Goal: Task Accomplishment & Management: Use online tool/utility

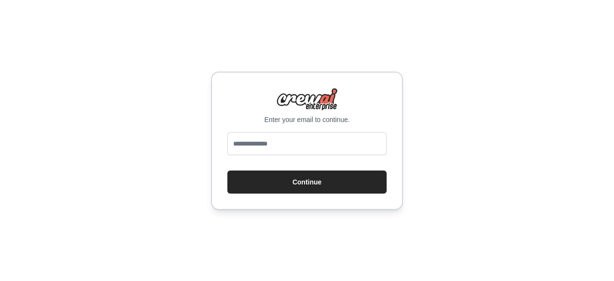
click at [237, 156] on div at bounding box center [306, 145] width 159 height 27
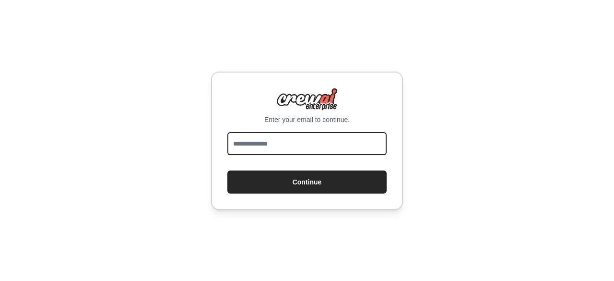
click at [241, 138] on input "email" at bounding box center [306, 143] width 159 height 23
type input "**********"
click at [227, 170] on button "Continue" at bounding box center [306, 181] width 159 height 23
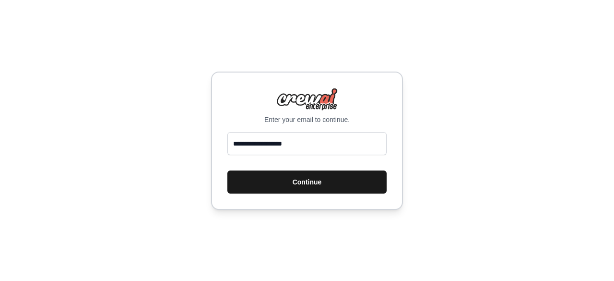
click at [295, 185] on button "Continue" at bounding box center [306, 181] width 159 height 23
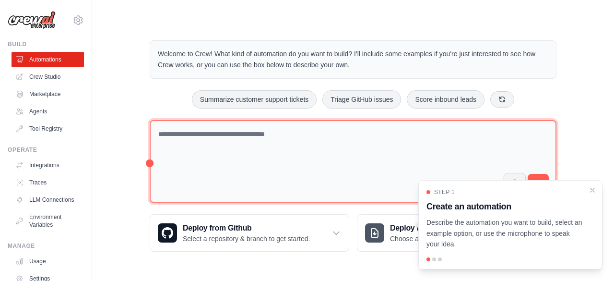
click at [280, 142] on textarea at bounding box center [353, 161] width 407 height 83
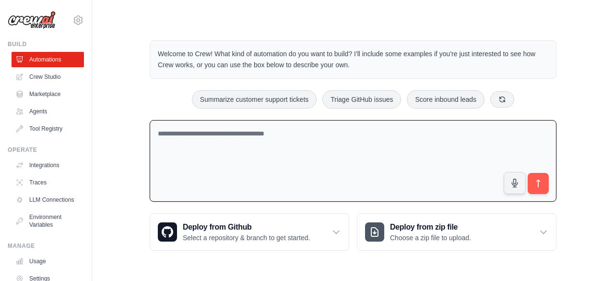
click at [280, 142] on textarea at bounding box center [353, 161] width 407 height 82
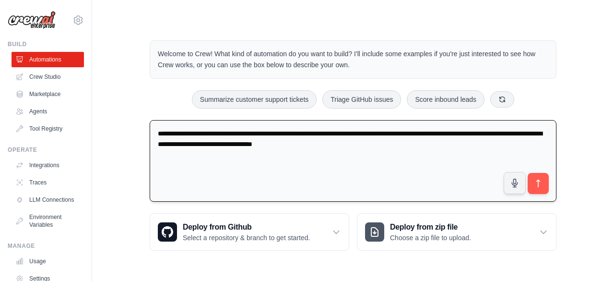
type textarea "**********"
drag, startPoint x: 242, startPoint y: 141, endPoint x: 503, endPoint y: 171, distance: 262.7
click at [503, 171] on textarea "**********" at bounding box center [353, 161] width 407 height 82
click at [402, 148] on textarea "**********" at bounding box center [353, 161] width 407 height 82
drag, startPoint x: 402, startPoint y: 148, endPoint x: 119, endPoint y: 105, distance: 286.2
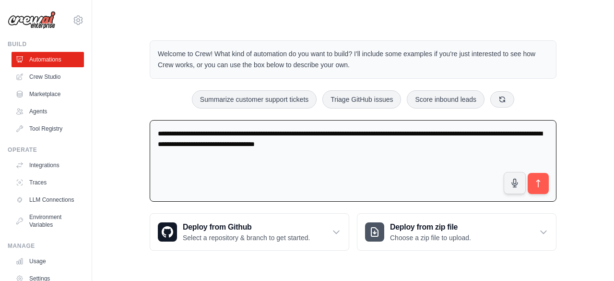
click at [119, 105] on div "**********" at bounding box center [352, 145] width 491 height 241
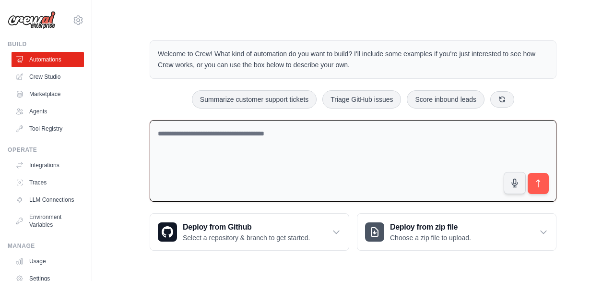
click at [207, 133] on textarea at bounding box center [353, 161] width 407 height 82
paste textarea "**********"
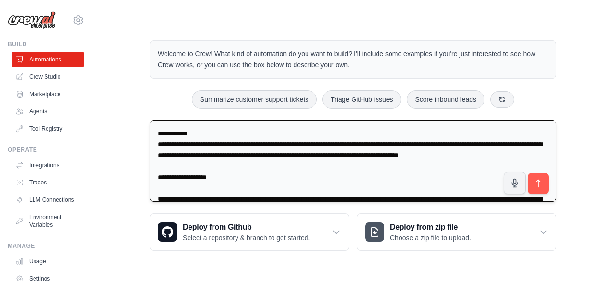
scroll to position [548, 0]
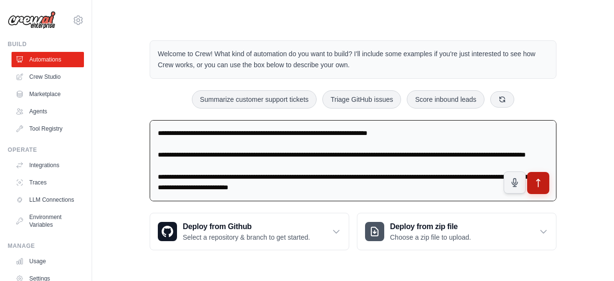
type textarea "**********"
click at [545, 185] on button "submit" at bounding box center [538, 183] width 22 height 22
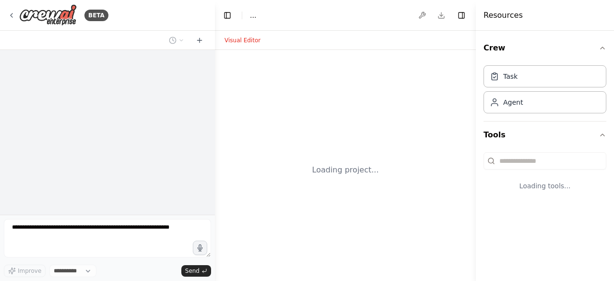
select select "****"
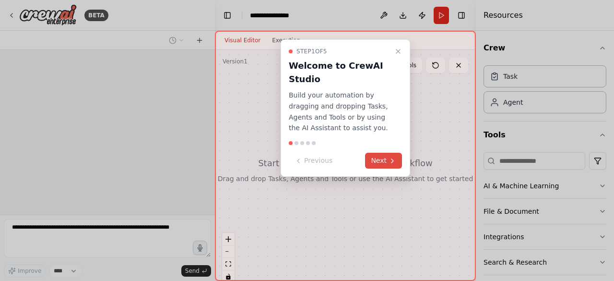
click at [390, 157] on icon at bounding box center [393, 161] width 8 height 8
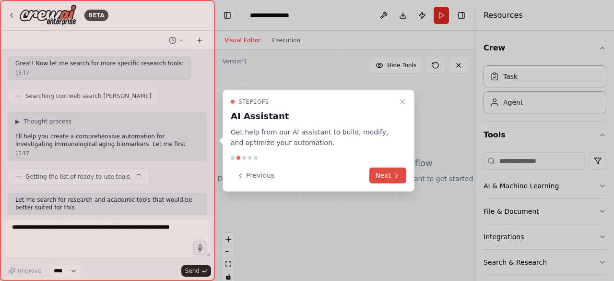
click at [390, 182] on button "Next" at bounding box center [387, 175] width 37 height 16
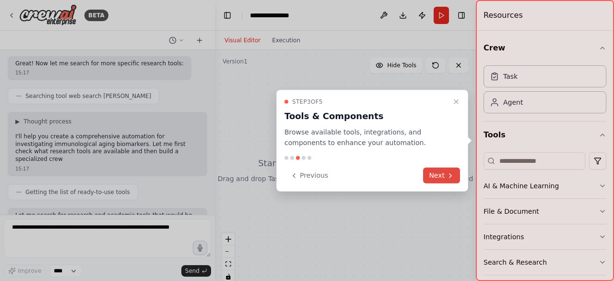
scroll to position [650, 0]
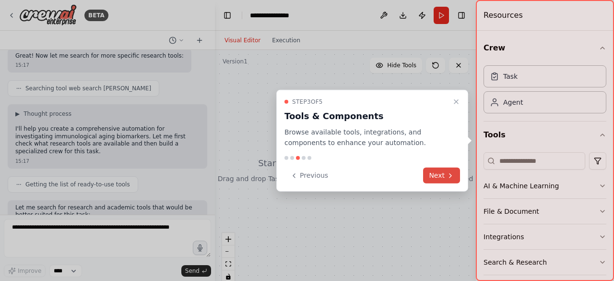
click at [442, 175] on button "Next" at bounding box center [441, 175] width 37 height 16
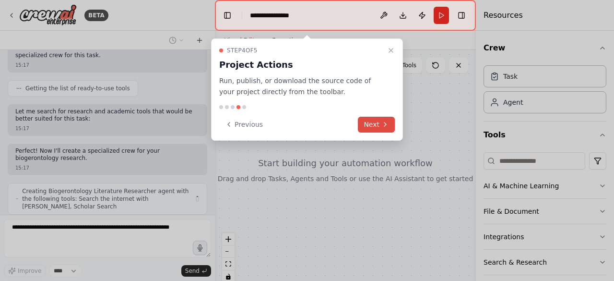
scroll to position [754, 0]
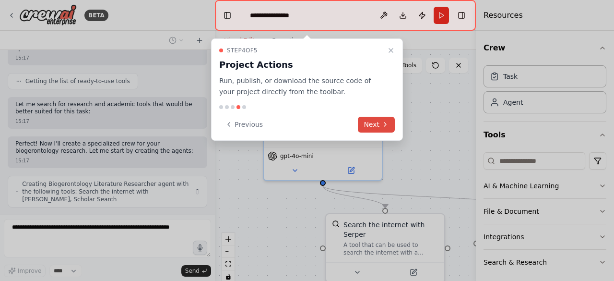
click at [373, 127] on button "Next" at bounding box center [376, 125] width 37 height 16
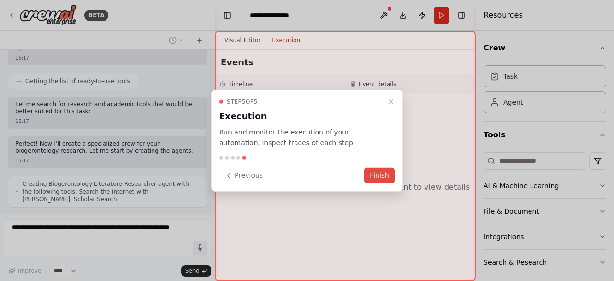
click at [384, 181] on button "Finish" at bounding box center [379, 175] width 31 height 16
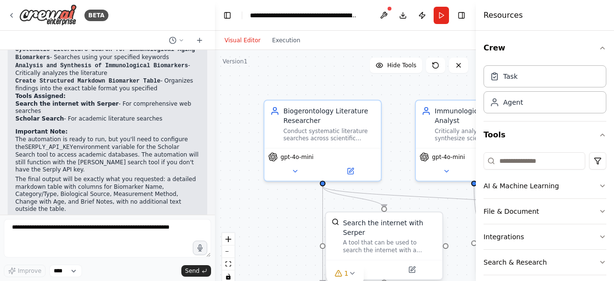
scroll to position [1297, 0]
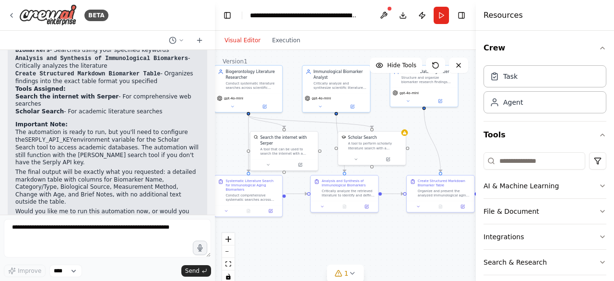
drag, startPoint x: 405, startPoint y: 210, endPoint x: 330, endPoint y: 143, distance: 100.9
click at [330, 143] on div ".deletable-edge-delete-btn { width: 20px; height: 20px; border: 0px solid #ffff…" at bounding box center [345, 170] width 261 height 240
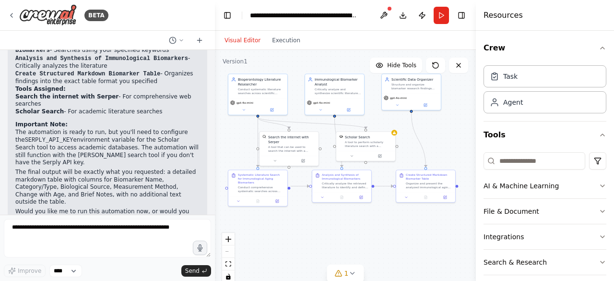
click at [102, 129] on p "The automation is ready to run, but you'll need to configure the SERPLY_API_KEY…" at bounding box center [107, 148] width 184 height 38
click at [38, 137] on code "SERPLY_API_KEY" at bounding box center [49, 140] width 48 height 7
click at [390, 8] on div at bounding box center [390, 9] width 6 height 6
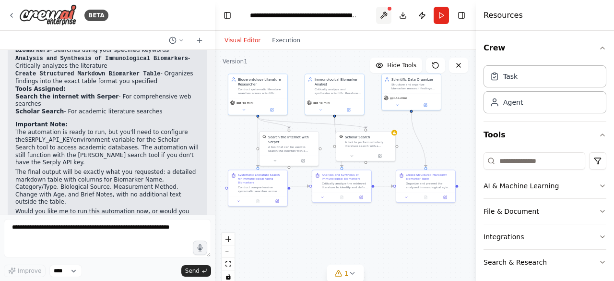
click at [381, 23] on button at bounding box center [383, 15] width 15 height 17
click at [382, 19] on div at bounding box center [383, 15] width 15 height 17
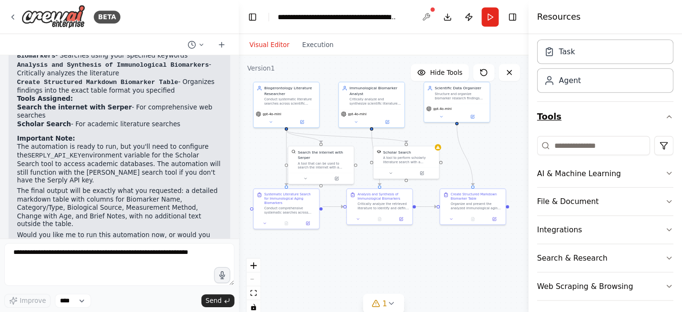
scroll to position [33, 0]
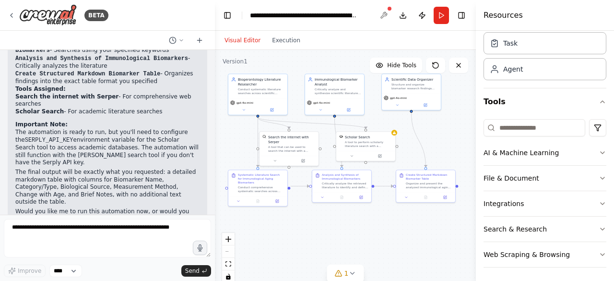
click at [68, 129] on p "The automation is ready to run, but you'll need to configure the SERPLY_API_KEY…" at bounding box center [107, 148] width 184 height 38
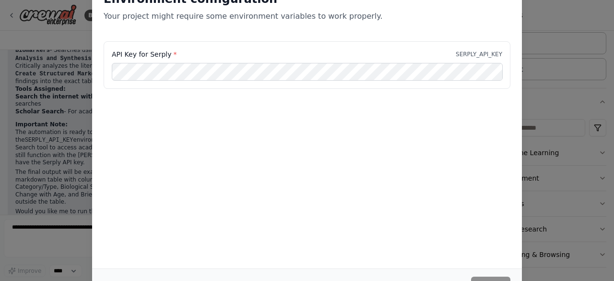
click at [487, 59] on div "API Key for Serply * SERPLY_API_KEY" at bounding box center [307, 64] width 407 height 47
click at [39, 94] on div "Environment configuration Your project might require some environment variables…" at bounding box center [307, 140] width 614 height 281
click at [21, 236] on div "Environment configuration Your project might require some environment variables…" at bounding box center [307, 140] width 614 height 281
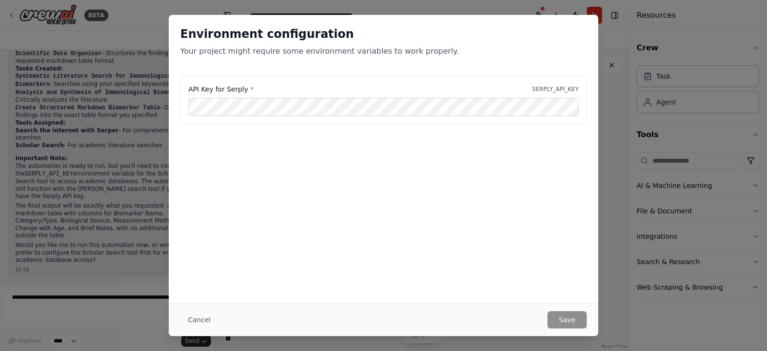
scroll to position [0, 0]
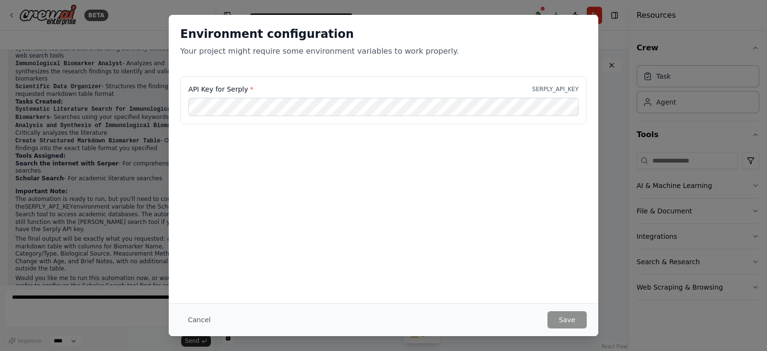
drag, startPoint x: 288, startPoint y: 13, endPoint x: 475, endPoint y: 226, distance: 283.8
click at [475, 226] on div "Environment configuration Your project might require some environment variables…" at bounding box center [384, 159] width 430 height 288
click at [202, 280] on button "Cancel" at bounding box center [199, 319] width 38 height 17
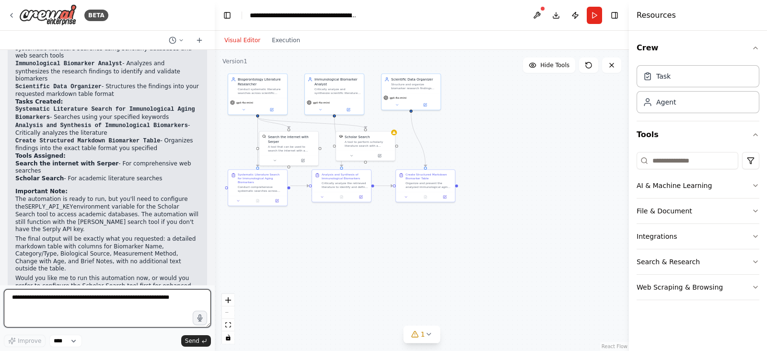
click at [89, 280] on textarea at bounding box center [107, 308] width 207 height 38
type textarea "**********"
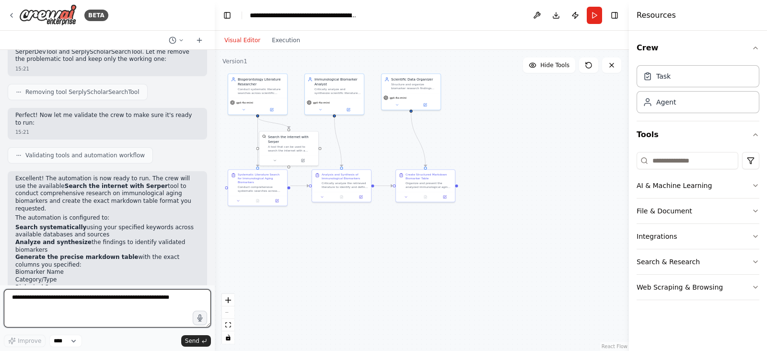
scroll to position [1760, 0]
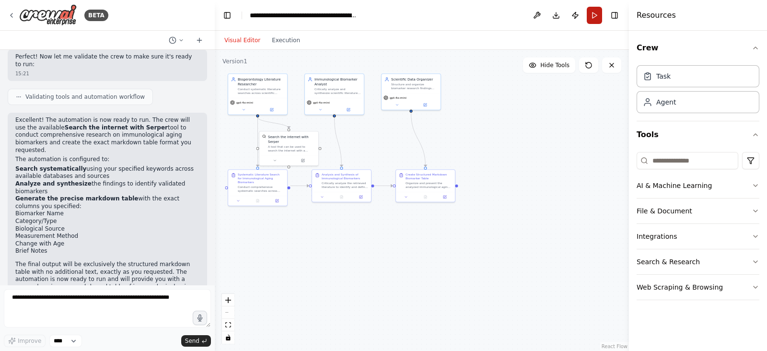
click at [593, 20] on button "Run" at bounding box center [594, 15] width 15 height 17
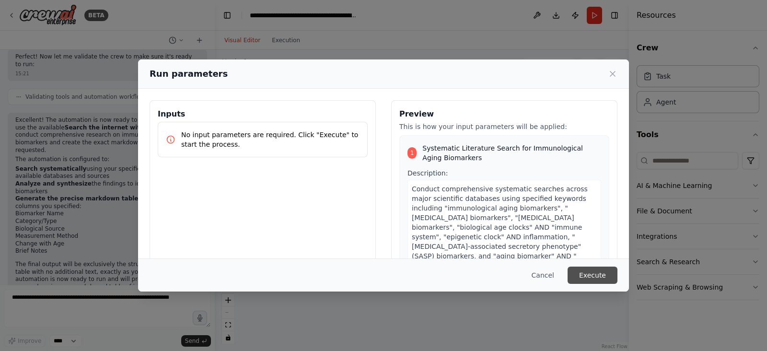
click at [601, 274] on button "Execute" at bounding box center [593, 275] width 50 height 17
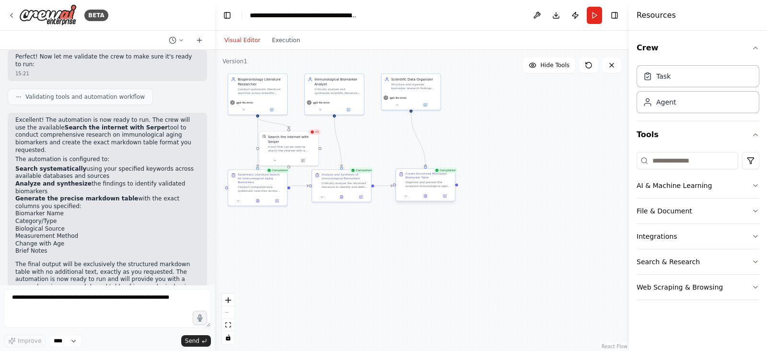
click at [418, 200] on div at bounding box center [425, 196] width 59 height 10
click at [614, 212] on button "File & Document" at bounding box center [698, 211] width 123 height 25
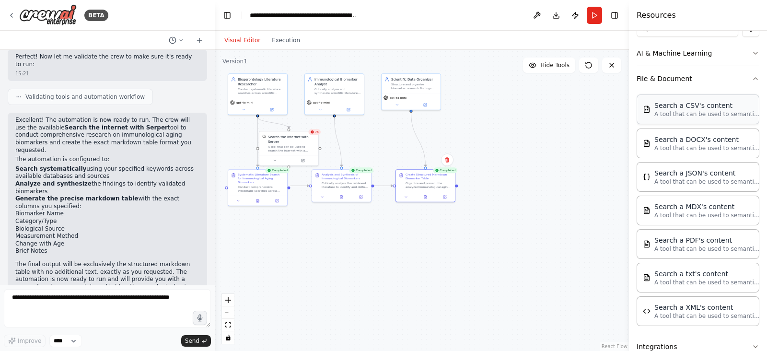
scroll to position [205, 0]
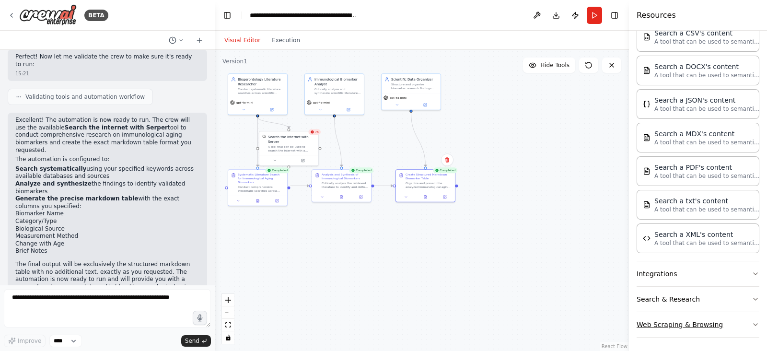
drag, startPoint x: 680, startPoint y: 319, endPoint x: 714, endPoint y: 319, distance: 34.5
click at [614, 280] on button "Web Scraping & Browsing" at bounding box center [698, 324] width 123 height 25
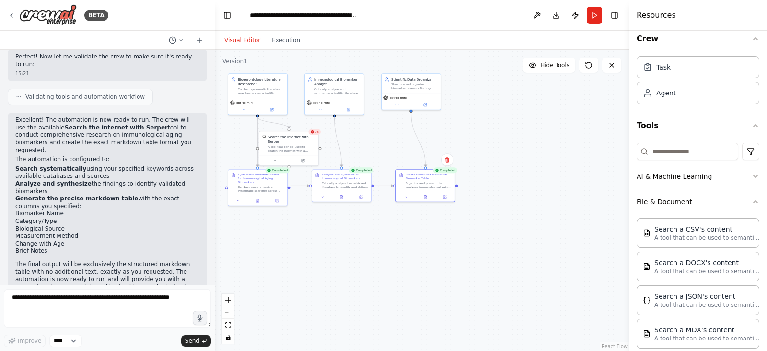
scroll to position [0, 0]
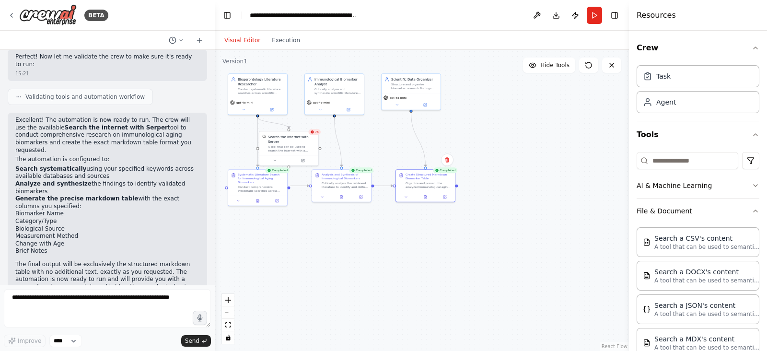
click at [474, 106] on div ".deletable-edge-delete-btn { width: 20px; height: 20px; border: 0px solid #ffff…" at bounding box center [422, 200] width 414 height 301
click at [589, 8] on button "Run" at bounding box center [594, 15] width 15 height 17
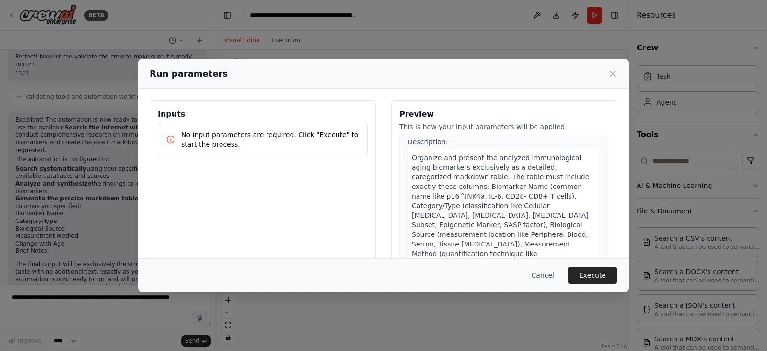
scroll to position [688, 0]
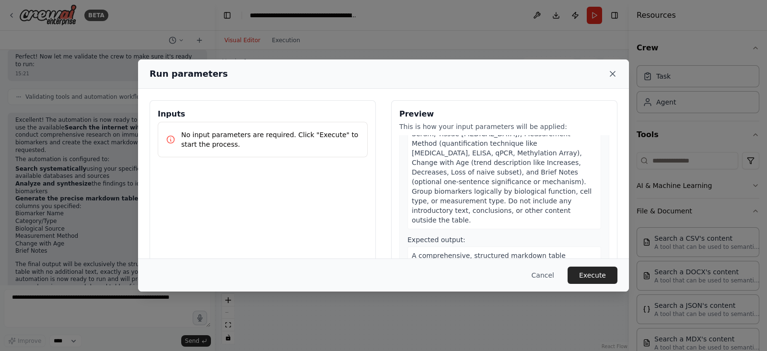
click at [609, 71] on icon at bounding box center [613, 74] width 10 height 10
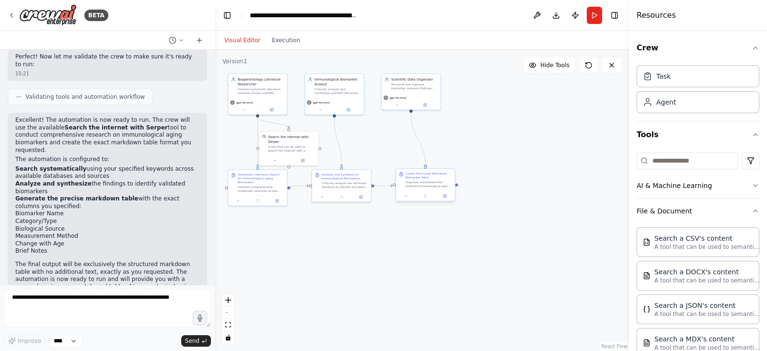
click at [435, 187] on div "Organize and present the analyzed immunological aging biomarkers exclusively as…" at bounding box center [429, 184] width 47 height 8
click at [462, 195] on div ".deletable-edge-delete-btn { width: 20px; height: 20px; border: 0px solid #ffff…" at bounding box center [422, 200] width 414 height 301
click at [460, 189] on div ".deletable-edge-delete-btn { width: 20px; height: 20px; border: 0px solid #ffff…" at bounding box center [422, 200] width 414 height 301
click at [423, 183] on div "Organize and present the analyzed immunological aging biomarkers exclusively as…" at bounding box center [429, 184] width 47 height 8
click at [597, 5] on header "**********" at bounding box center [422, 15] width 414 height 31
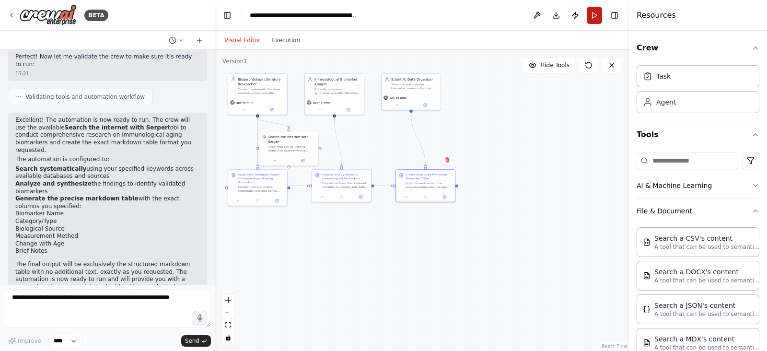
click at [596, 21] on button "Run" at bounding box center [594, 15] width 15 height 17
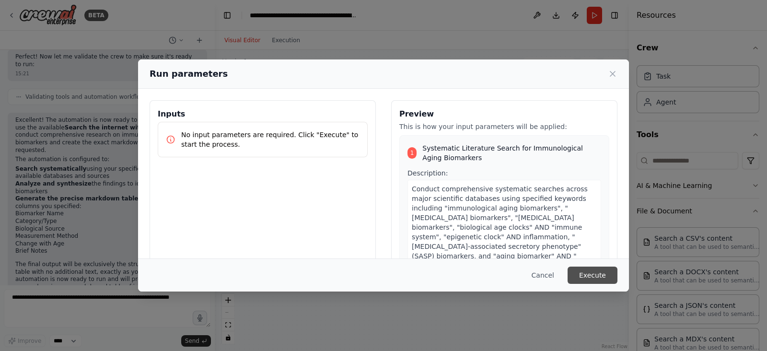
click at [592, 278] on button "Execute" at bounding box center [593, 275] width 50 height 17
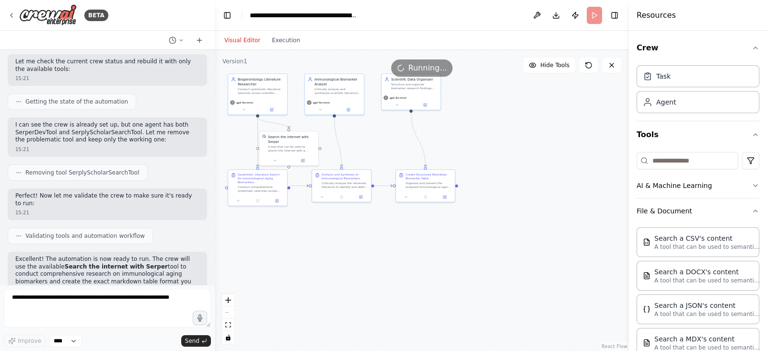
scroll to position [1760, 0]
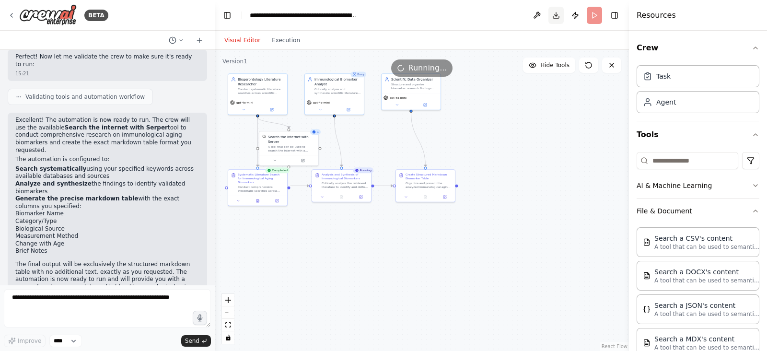
click at [549, 17] on button "Download" at bounding box center [556, 15] width 15 height 17
click at [556, 15] on button "Download" at bounding box center [556, 15] width 15 height 17
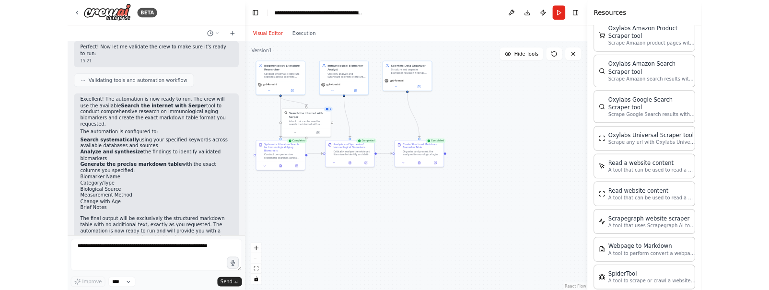
scroll to position [709, 0]
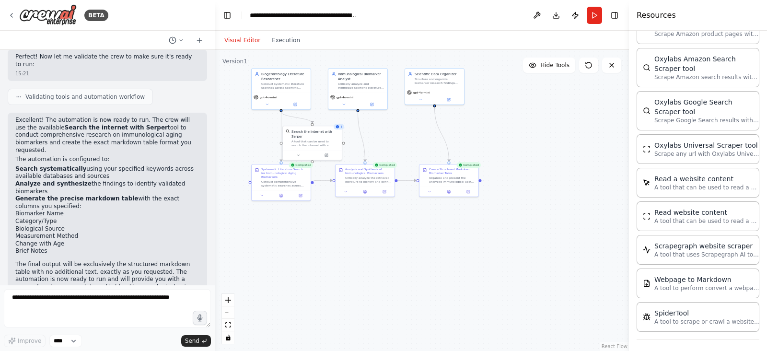
drag, startPoint x: 459, startPoint y: 191, endPoint x: 482, endPoint y: 186, distance: 24.1
click at [482, 186] on div ".deletable-edge-delete-btn { width: 20px; height: 20px; border: 0px solid #ffff…" at bounding box center [422, 200] width 414 height 301
click at [448, 174] on div "Create Structured Markdown Biomarker Table" at bounding box center [452, 170] width 47 height 8
drag, startPoint x: 452, startPoint y: 185, endPoint x: 468, endPoint y: 196, distance: 18.6
click at [468, 196] on div "Create Structured Markdown Biomarker Table Organize and present the analyzed im…" at bounding box center [459, 184] width 60 height 33
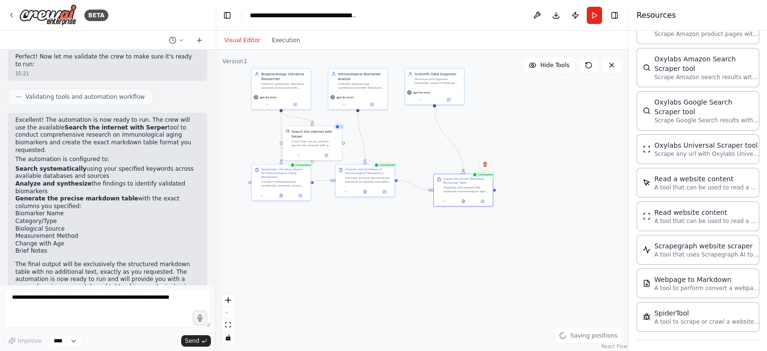
drag, startPoint x: 468, startPoint y: 196, endPoint x: 516, endPoint y: 221, distance: 54.3
drag, startPoint x: 516, startPoint y: 221, endPoint x: 175, endPoint y: 40, distance: 385.6
click at [175, 40] on icon at bounding box center [173, 40] width 8 height 8
click at [165, 57] on span at bounding box center [139, 60] width 71 height 8
click at [612, 13] on button "Toggle Right Sidebar" at bounding box center [614, 15] width 13 height 13
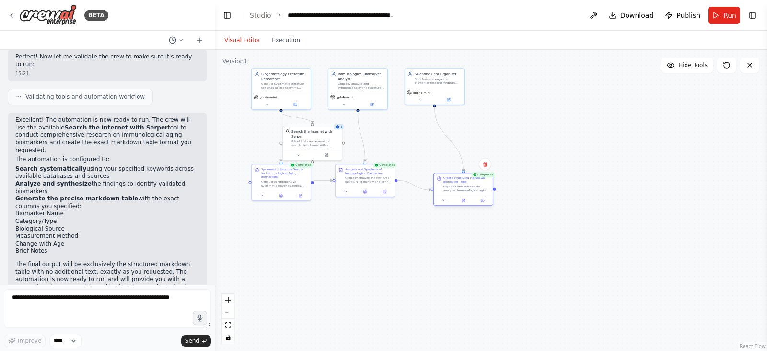
click at [477, 186] on div "Organize and present the analyzed immunological aging biomarkers exclusively as…" at bounding box center [467, 189] width 47 height 8
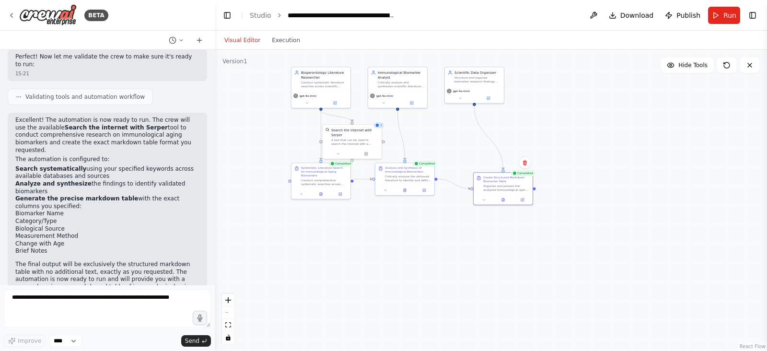
drag, startPoint x: 498, startPoint y: 192, endPoint x: 537, endPoint y: 190, distance: 39.4
click at [537, 190] on div ".deletable-edge-delete-btn { width: 20px; height: 20px; border: 0px solid #ffff…" at bounding box center [491, 200] width 553 height 301
click at [501, 200] on icon at bounding box center [503, 199] width 4 height 4
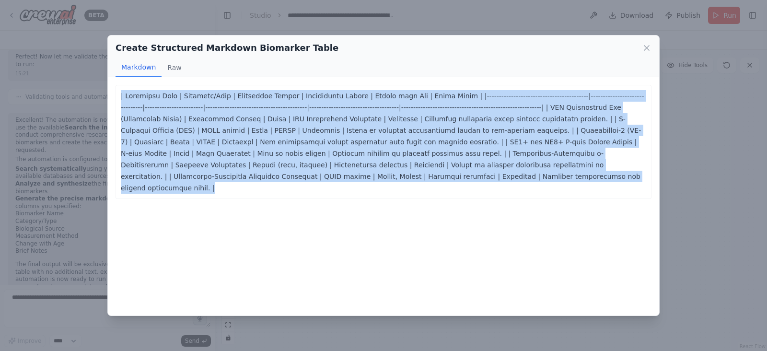
drag, startPoint x: 542, startPoint y: 173, endPoint x: 108, endPoint y: 92, distance: 441.1
click at [108, 92] on div "| Biomarker Name | Category/Type | Biological Source | Measurement Method | Cha…" at bounding box center [384, 196] width 552 height 238
click at [272, 110] on p at bounding box center [384, 142] width 526 height 104
drag, startPoint x: 562, startPoint y: 192, endPoint x: 224, endPoint y: 94, distance: 352.0
click at [224, 94] on div "| Biomarker Name | Category/Type | Biological Source | Measurement Method | Cha…" at bounding box center [384, 196] width 552 height 238
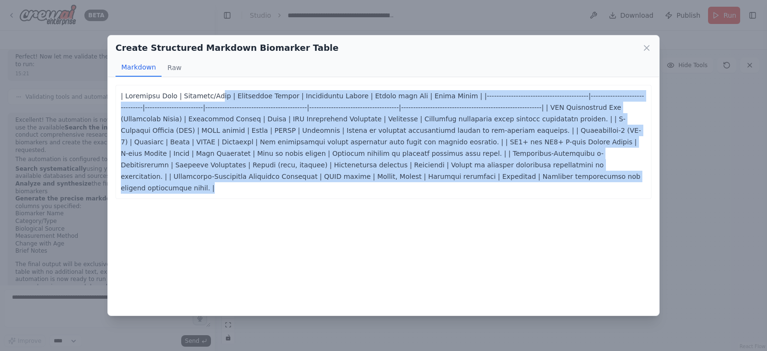
click at [121, 68] on button "Markdown" at bounding box center [139, 68] width 46 height 18
click at [182, 63] on button "Raw" at bounding box center [174, 68] width 25 height 18
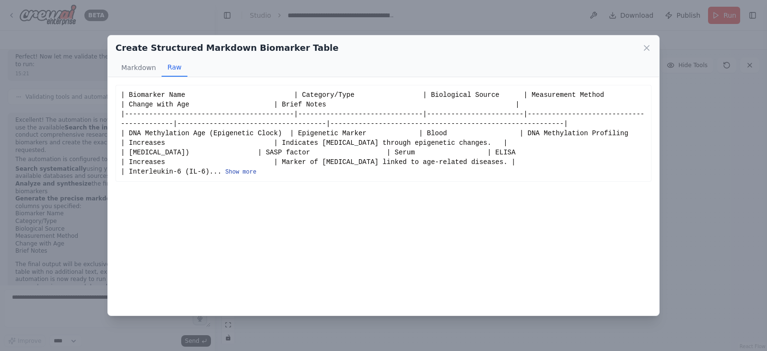
click at [231, 172] on button "Show more" at bounding box center [240, 172] width 31 height 8
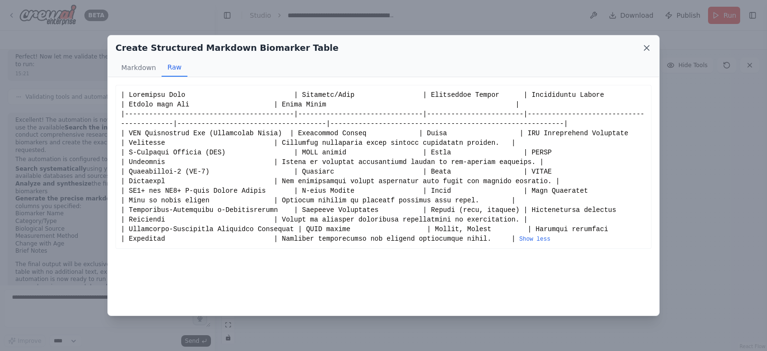
click at [614, 44] on icon at bounding box center [647, 48] width 10 height 10
